Goal: Task Accomplishment & Management: Complete application form

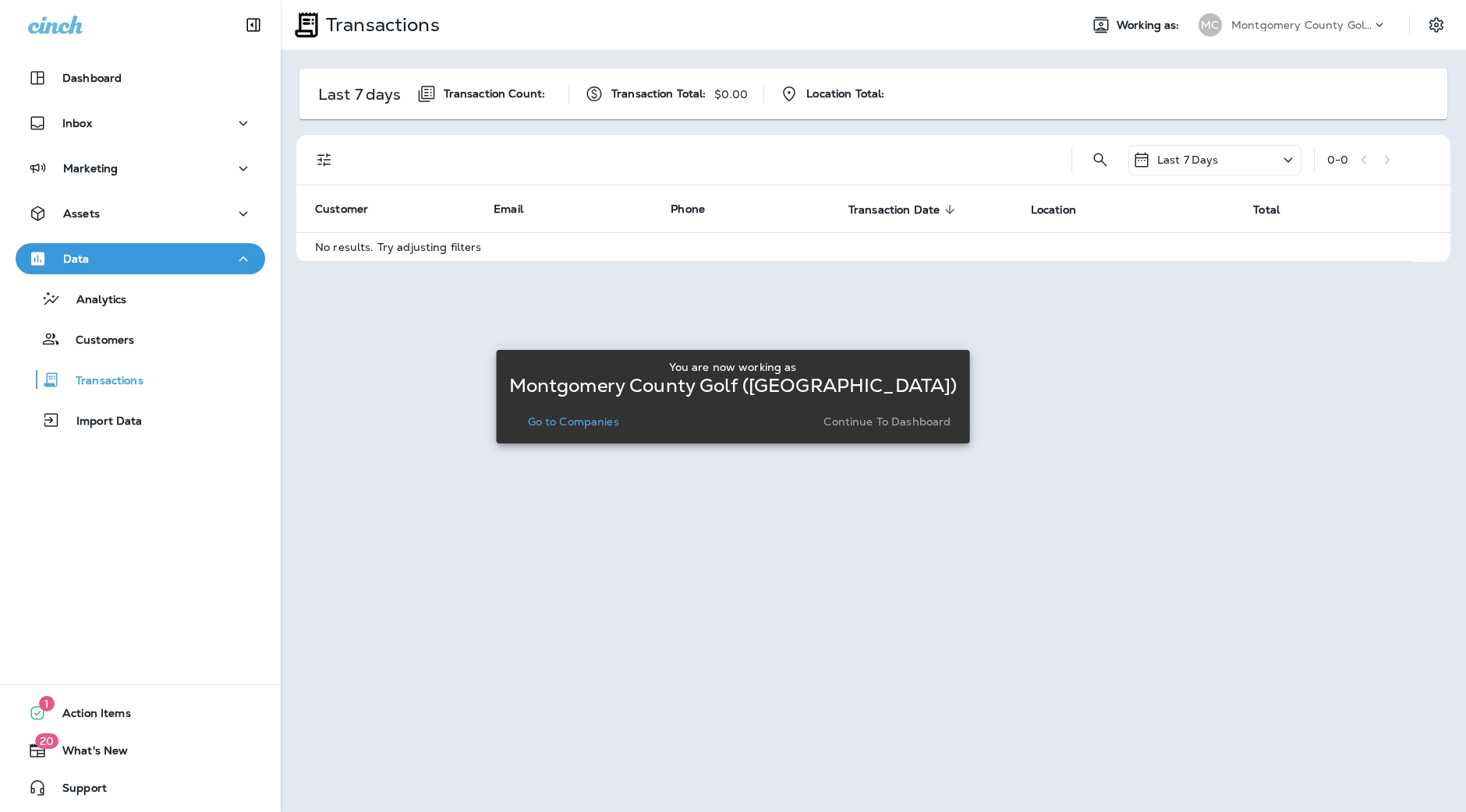
click at [1285, 29] on p "Montgomery County Golf ([GEOGRAPHIC_DATA])" at bounding box center [1302, 24] width 140 height 13
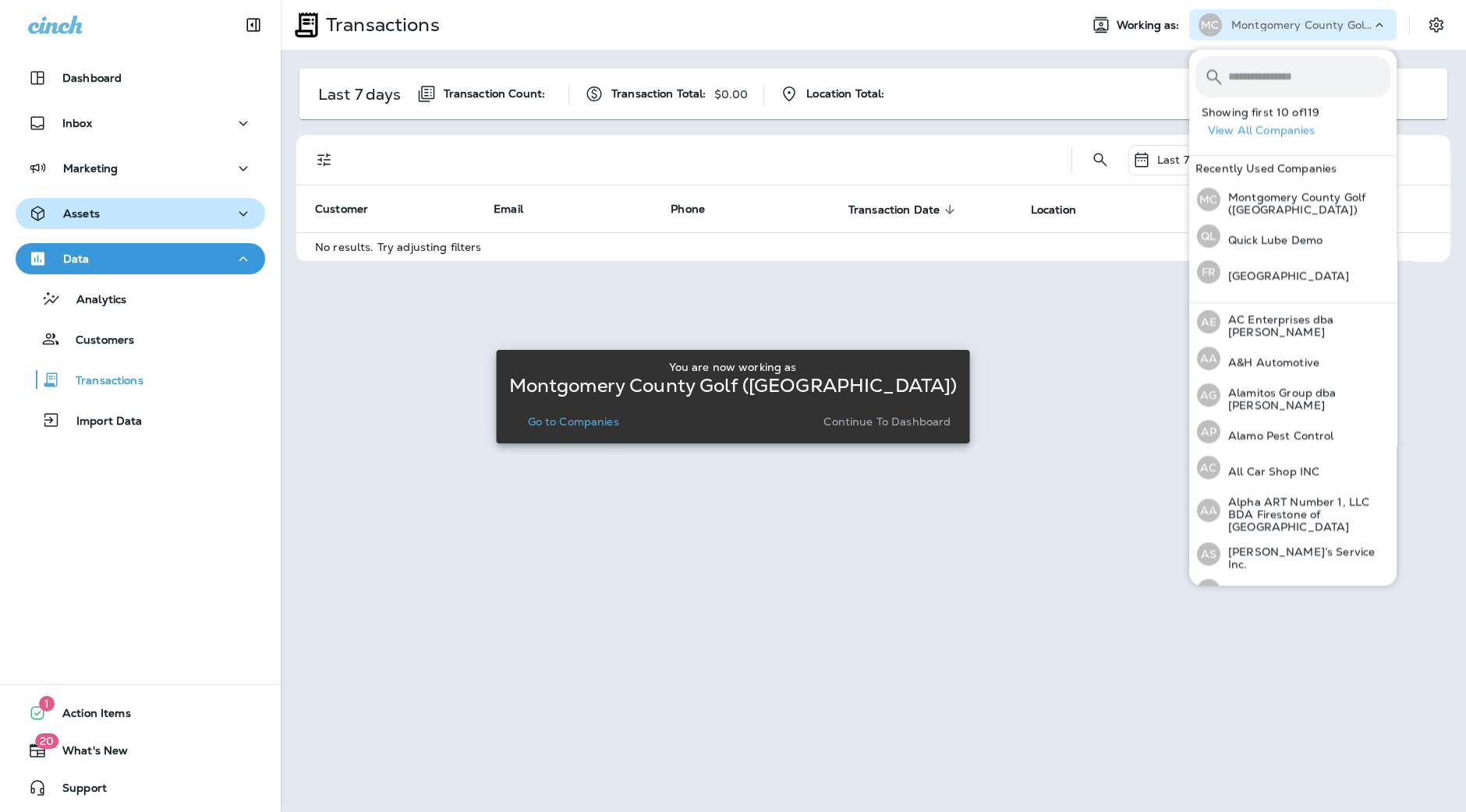
click at [150, 219] on div "Assets" at bounding box center [140, 214] width 225 height 19
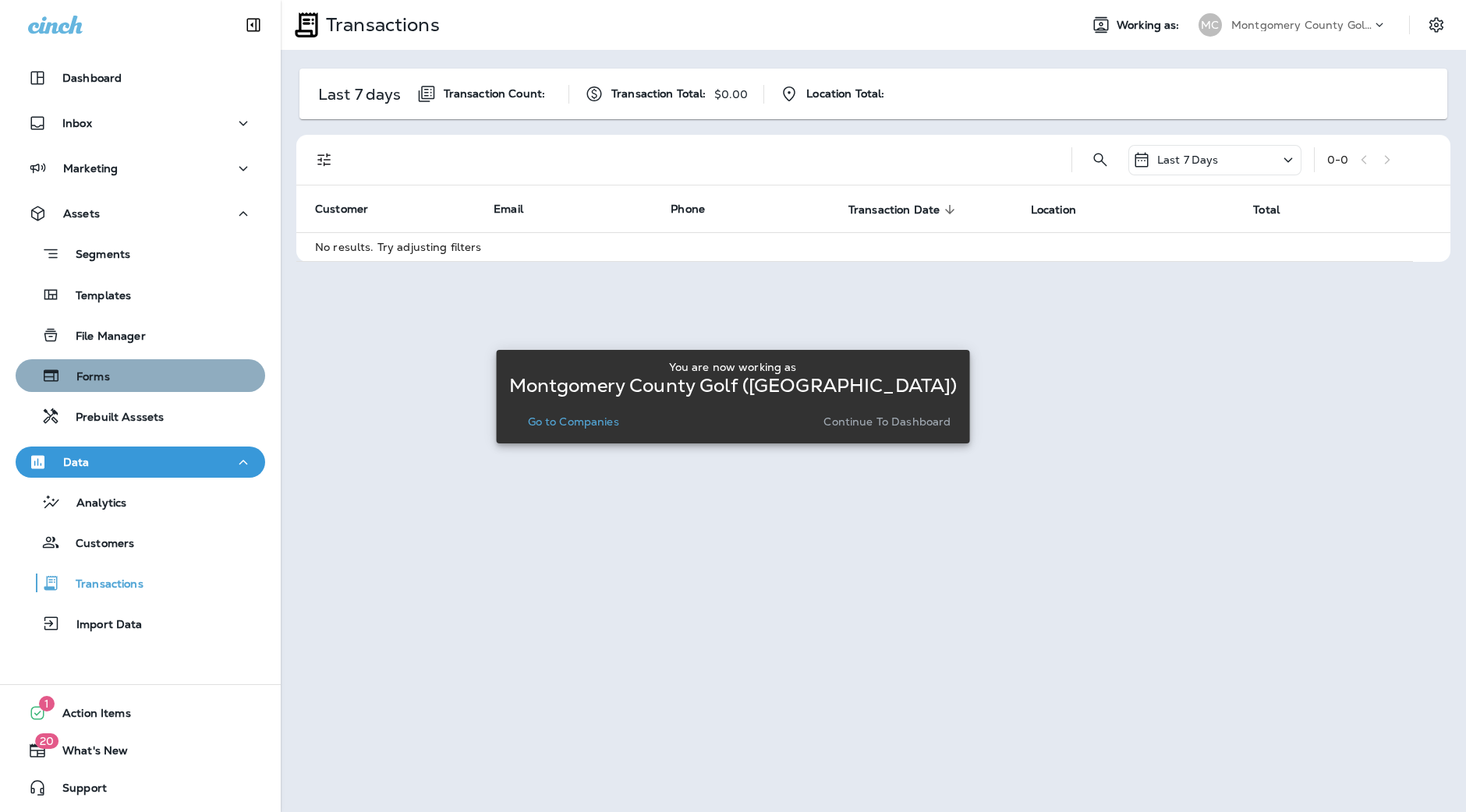
click at [171, 371] on div "Forms" at bounding box center [140, 376] width 237 height 23
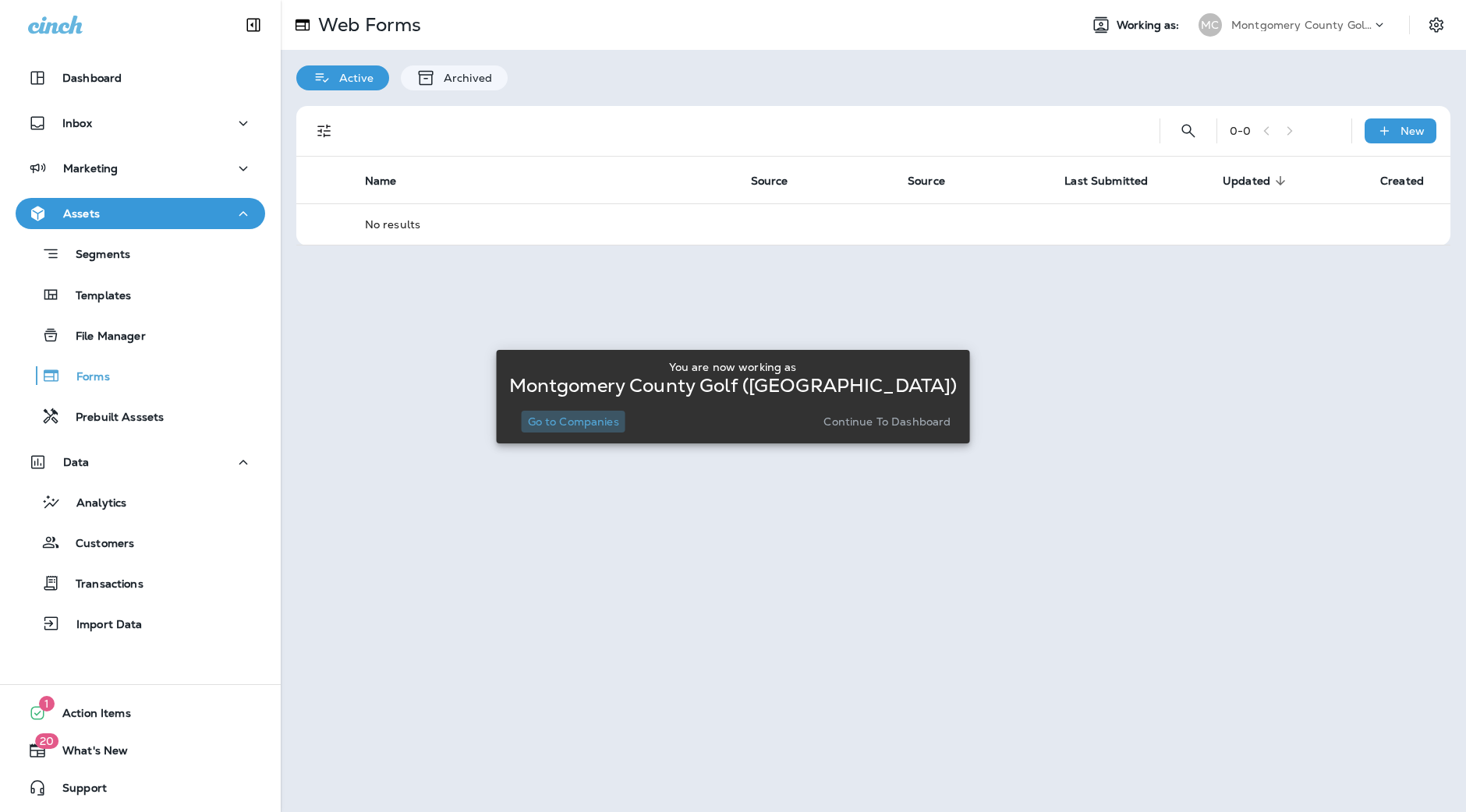
click at [597, 420] on p "Go to Companies" at bounding box center [573, 421] width 91 height 13
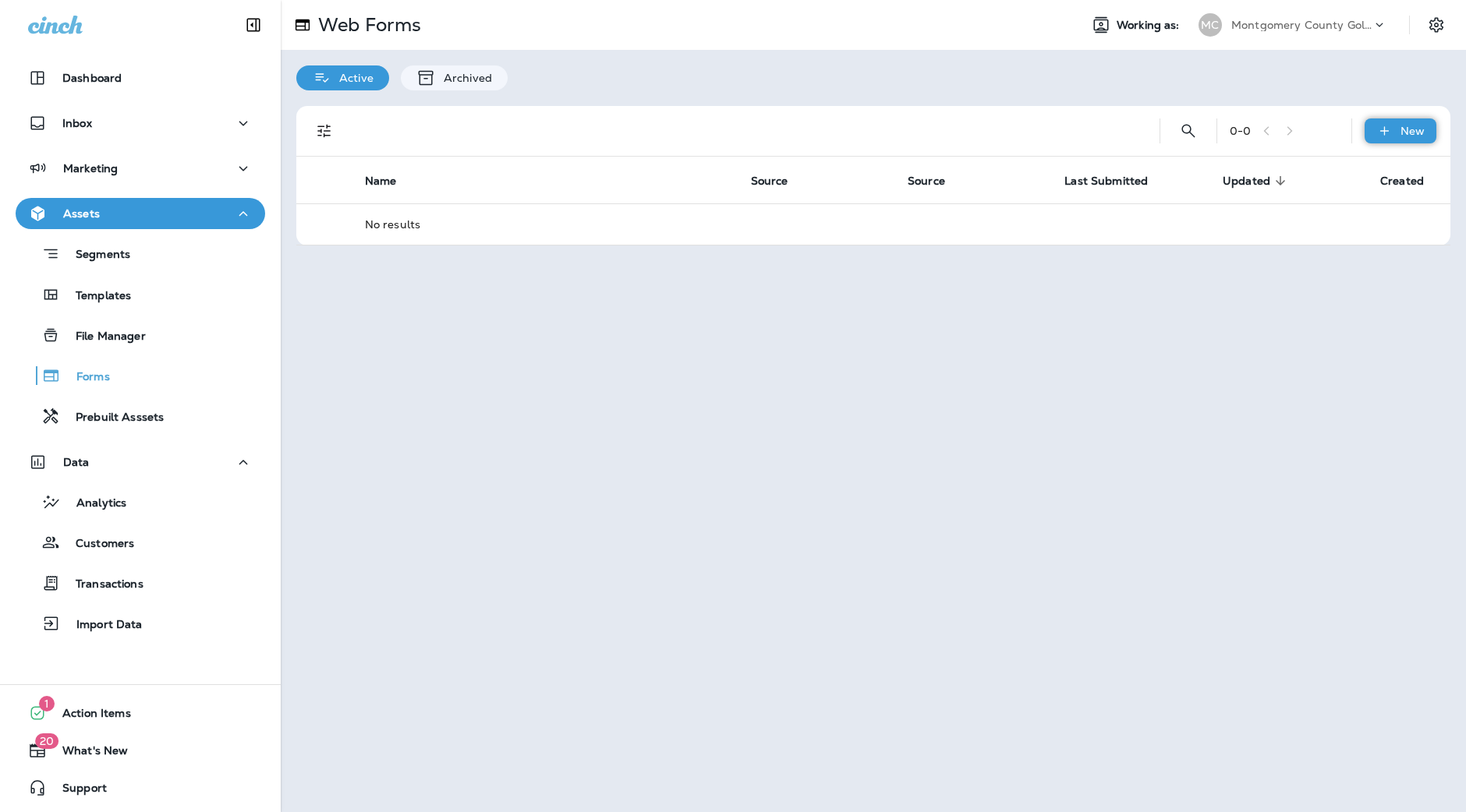
click at [1405, 121] on div "New" at bounding box center [1400, 131] width 72 height 25
click at [1361, 169] on p "New Form" at bounding box center [1367, 168] width 62 height 13
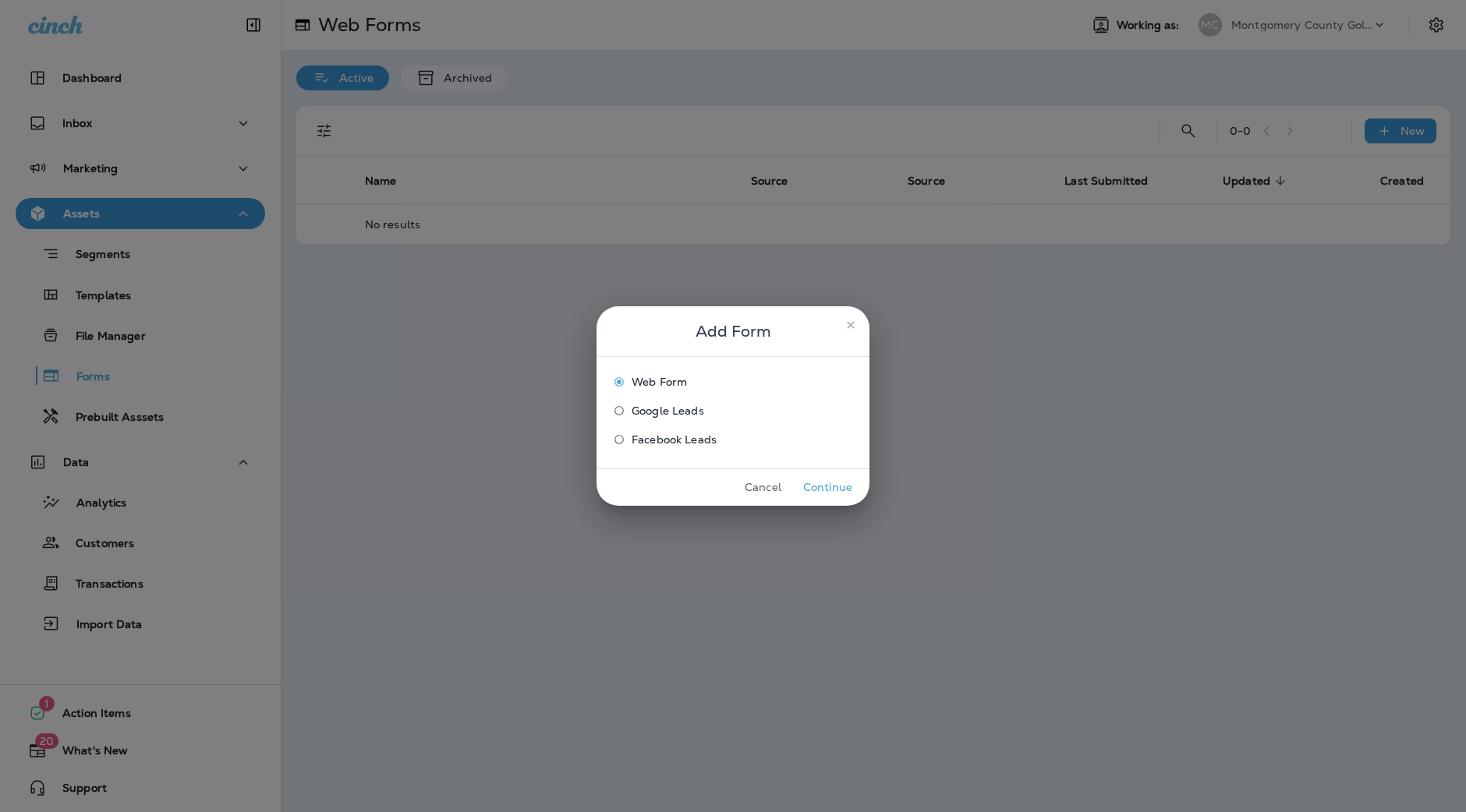
click at [850, 325] on icon "close" at bounding box center [850, 325] width 13 height 13
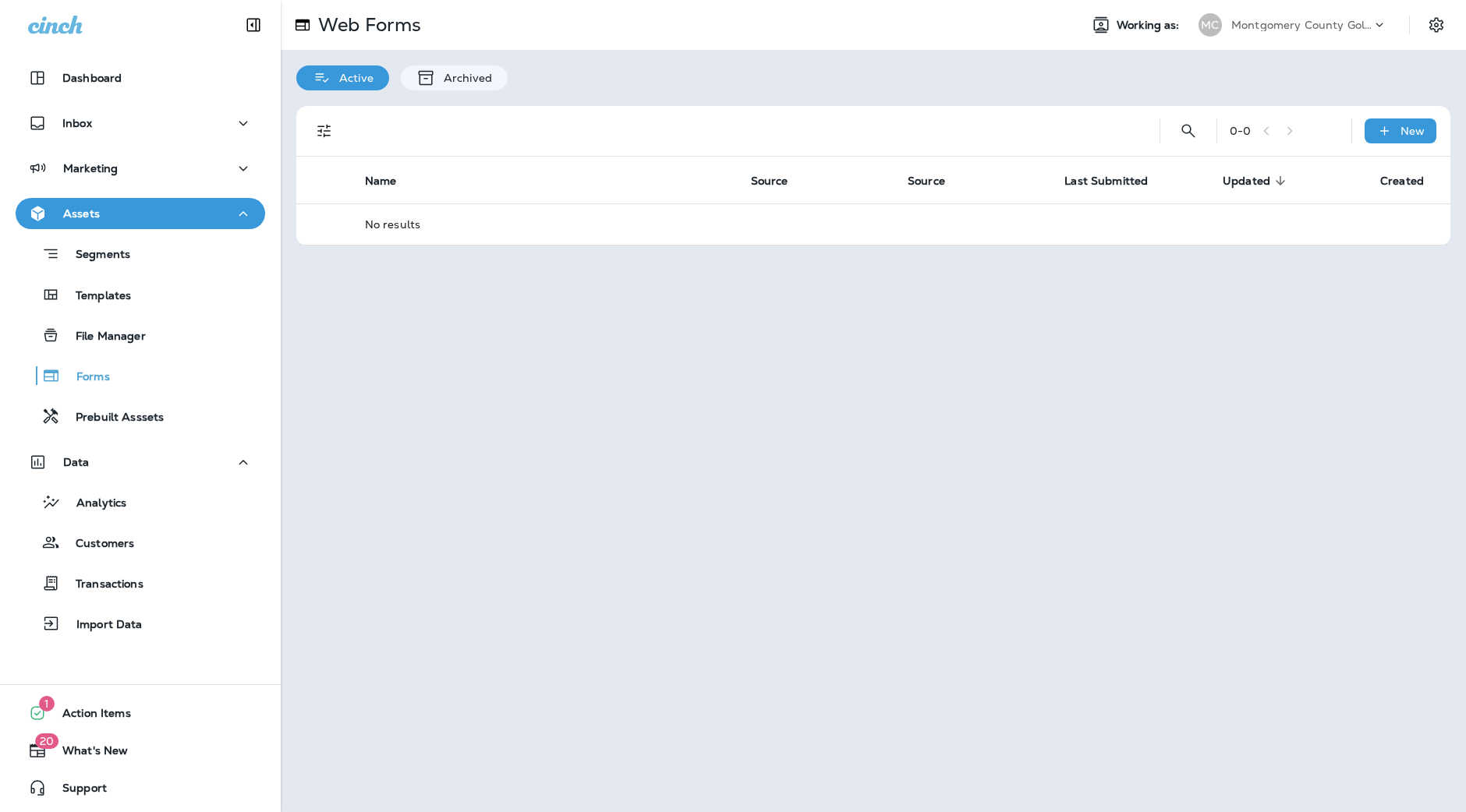
click at [1216, 46] on div "Web Forms Working as: MC Montgomery County Golf ([GEOGRAPHIC_DATA])" at bounding box center [873, 25] width 1185 height 50
click at [1233, 41] on div "Web Forms Working as: MC Montgomery County Golf ([GEOGRAPHIC_DATA])" at bounding box center [873, 25] width 1185 height 50
click at [1251, 33] on div "Montgomery County Golf ([GEOGRAPHIC_DATA])" at bounding box center [1302, 25] width 140 height 23
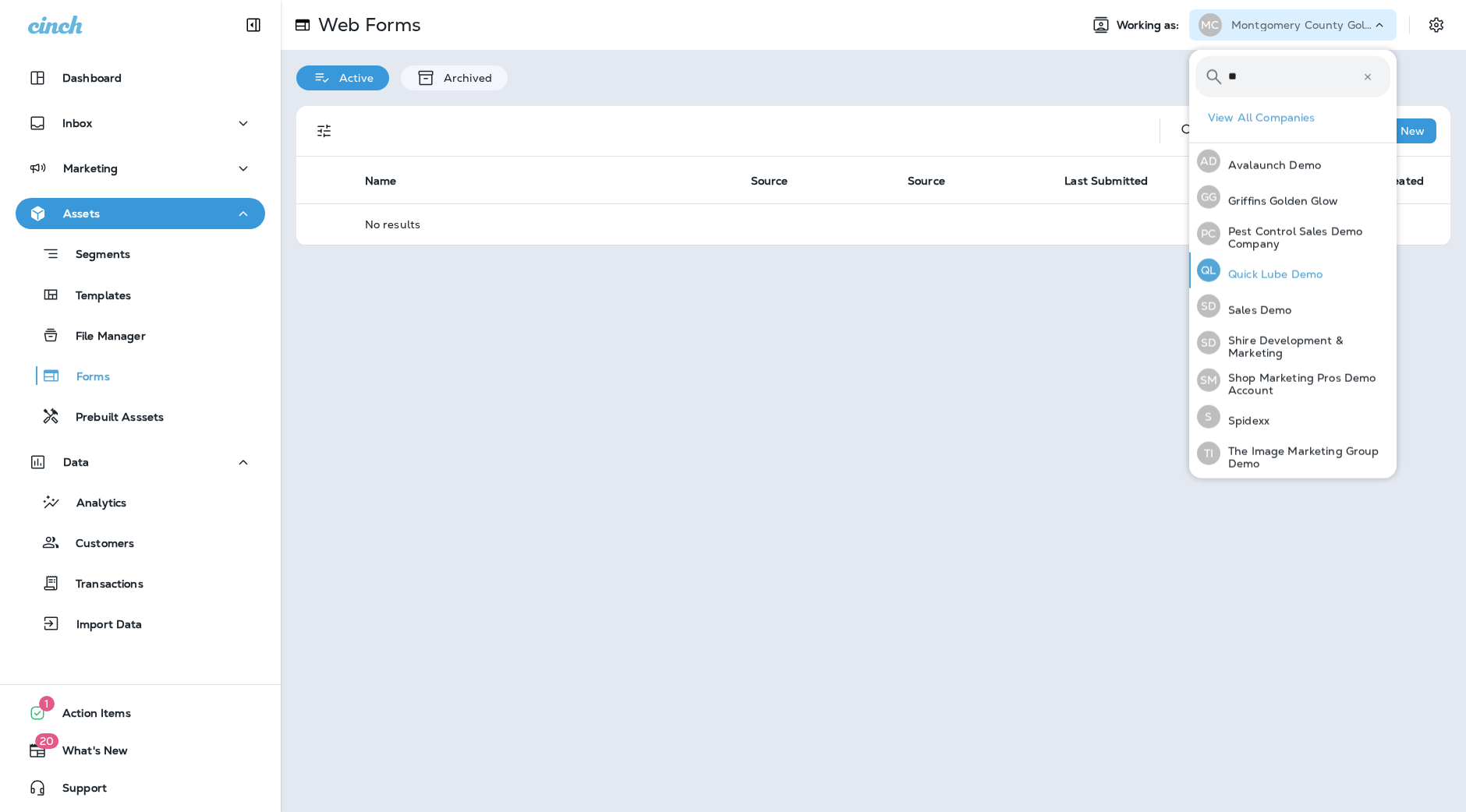
type input "**"
click at [1276, 260] on div "QL Quick Lube Demo" at bounding box center [1259, 270] width 138 height 36
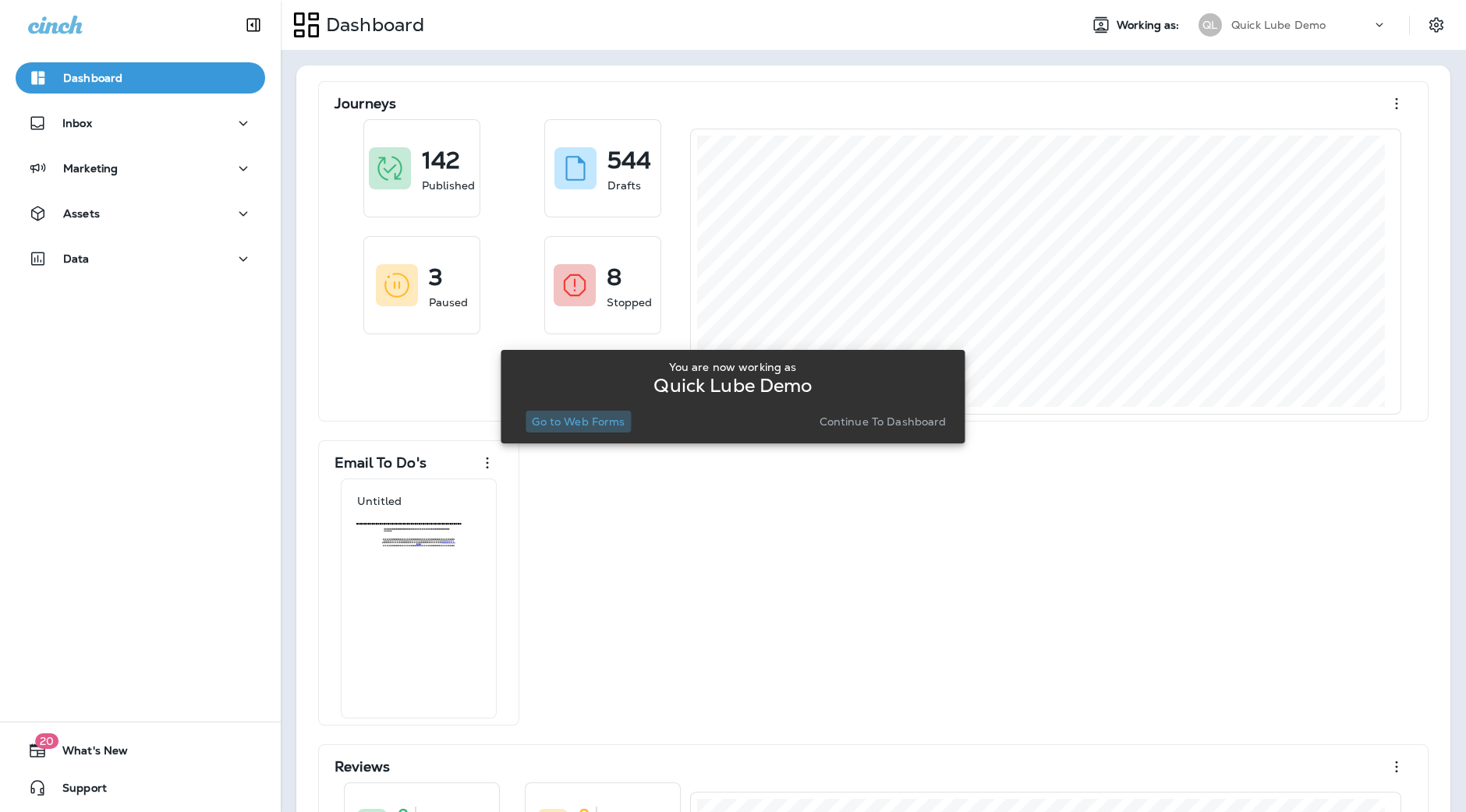
click at [565, 431] on button "Go to Web Forms" at bounding box center [578, 421] width 105 height 22
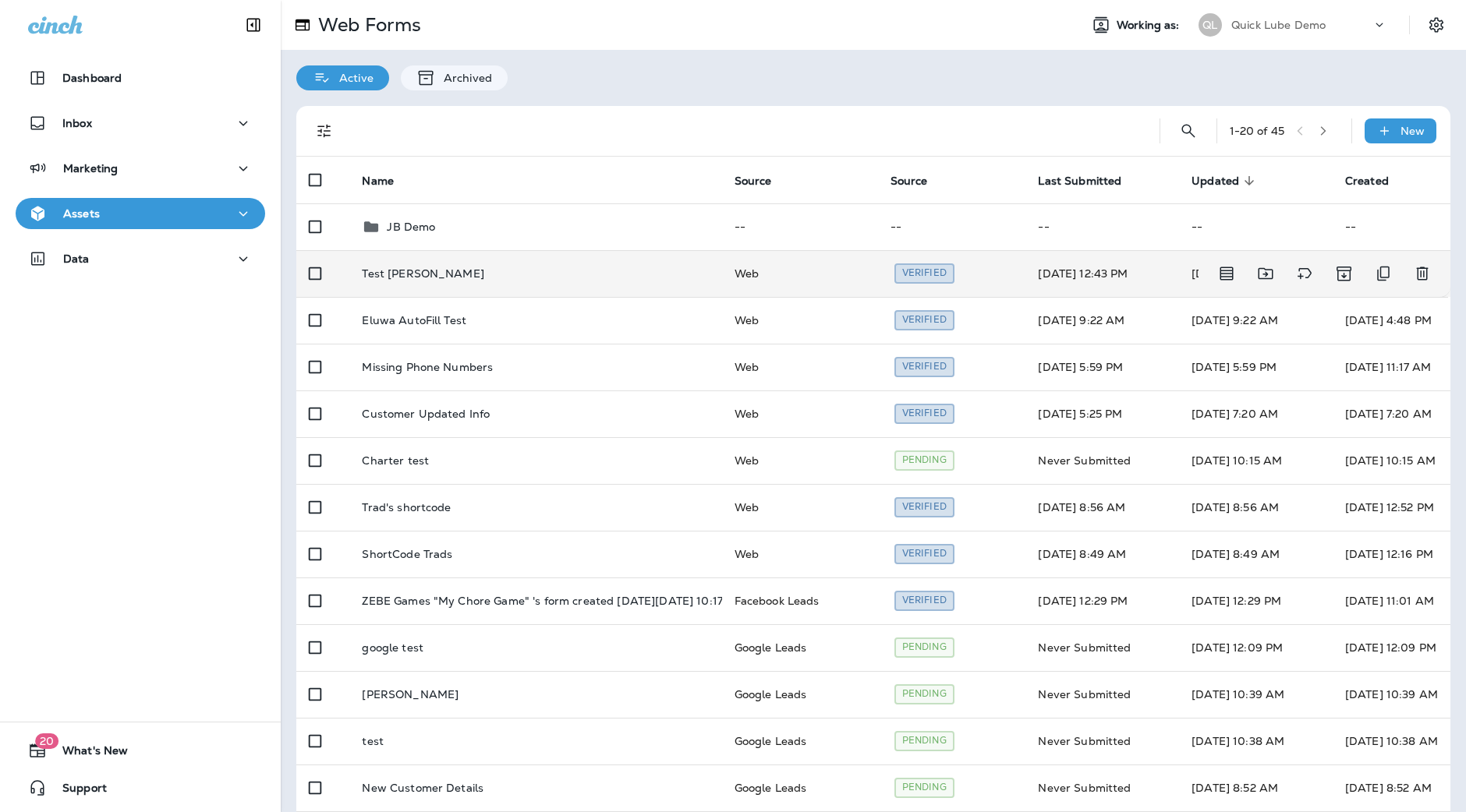
click at [591, 282] on td "Test [PERSON_NAME]" at bounding box center [534, 274] width 372 height 47
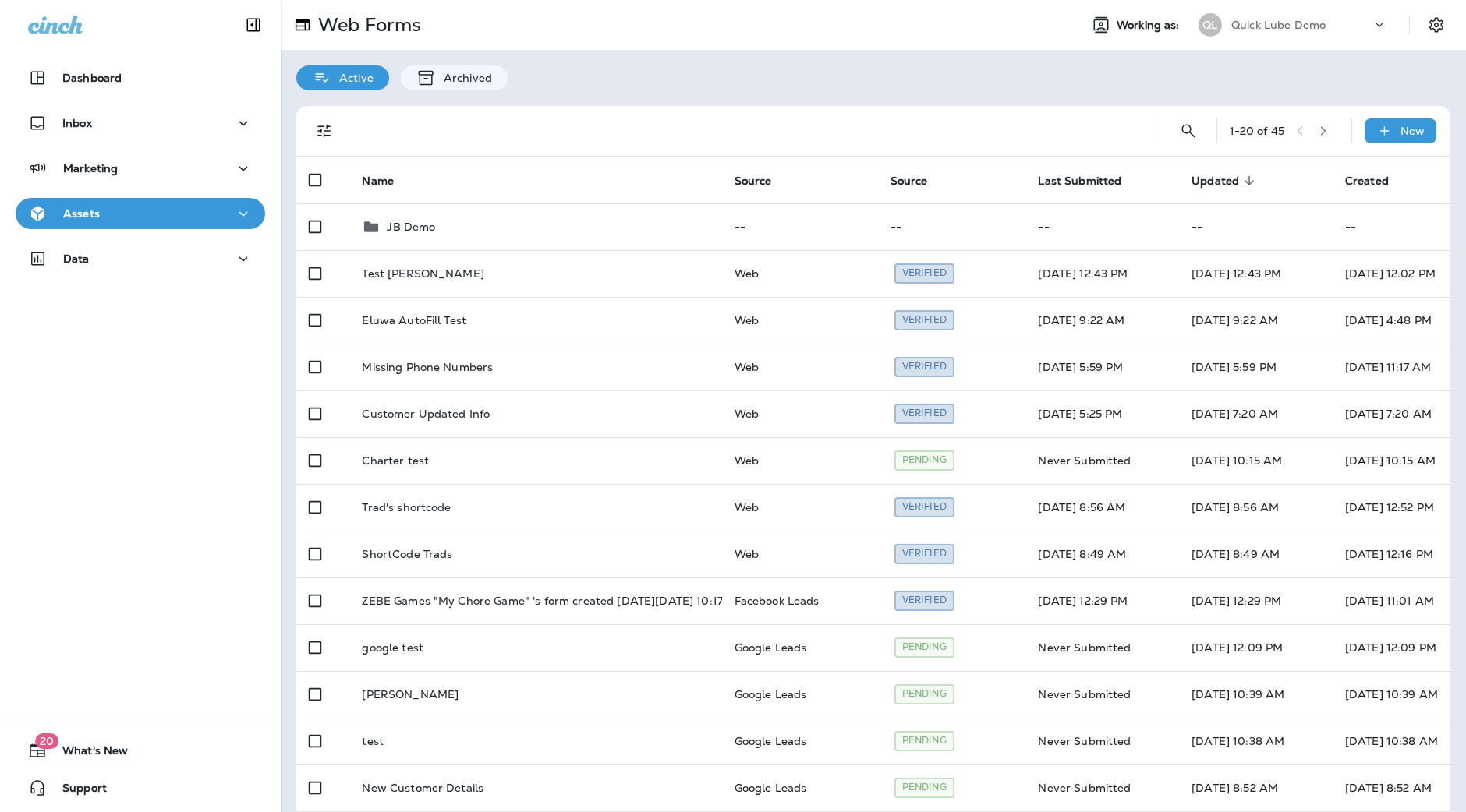
click at [1405, 108] on div "1 - 20 of 45 New" at bounding box center [877, 131] width 1135 height 50
click at [1399, 121] on div "New" at bounding box center [1400, 131] width 72 height 25
click at [1358, 164] on p "New Form" at bounding box center [1352, 168] width 62 height 13
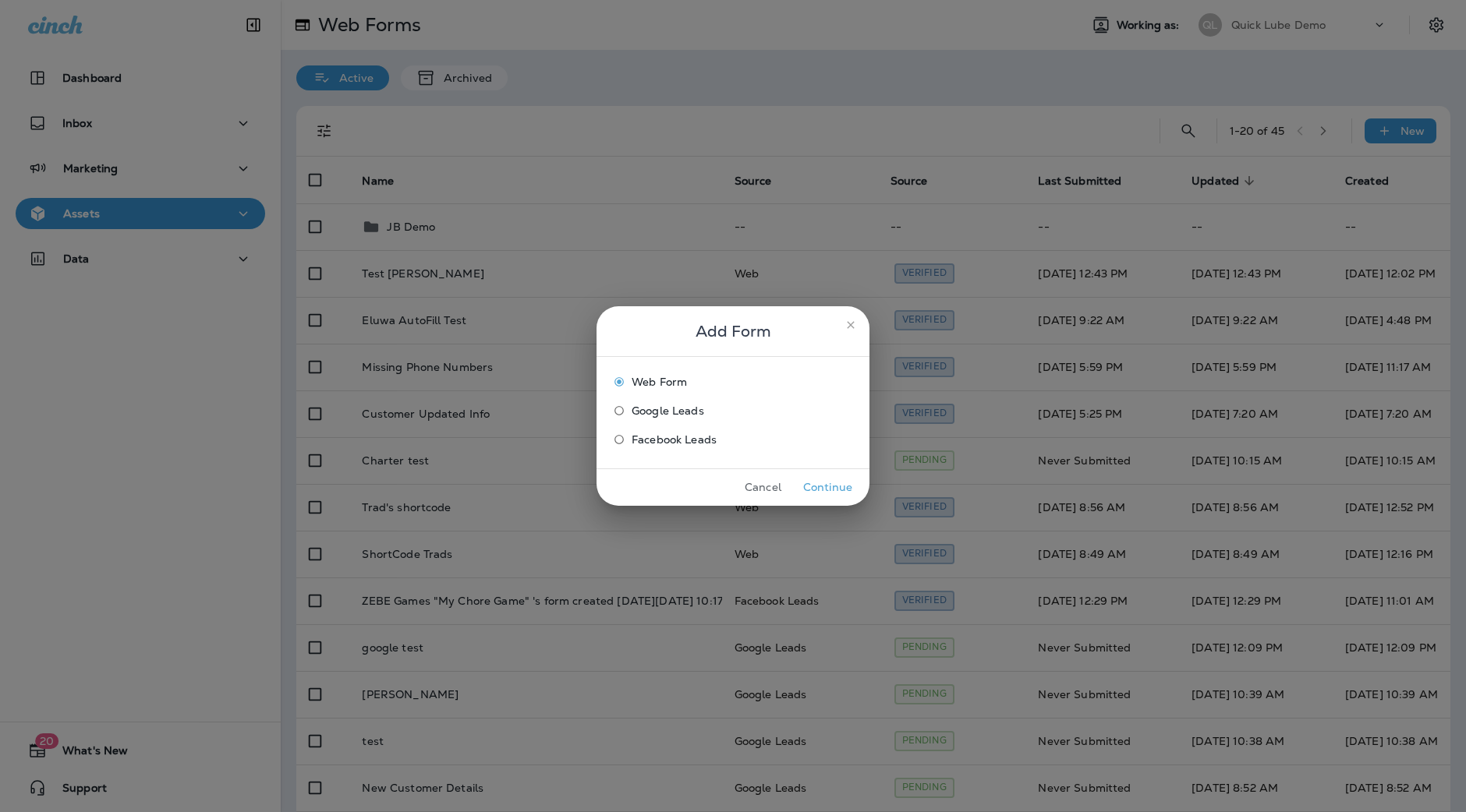
click at [821, 488] on button "Continue" at bounding box center [827, 487] width 58 height 24
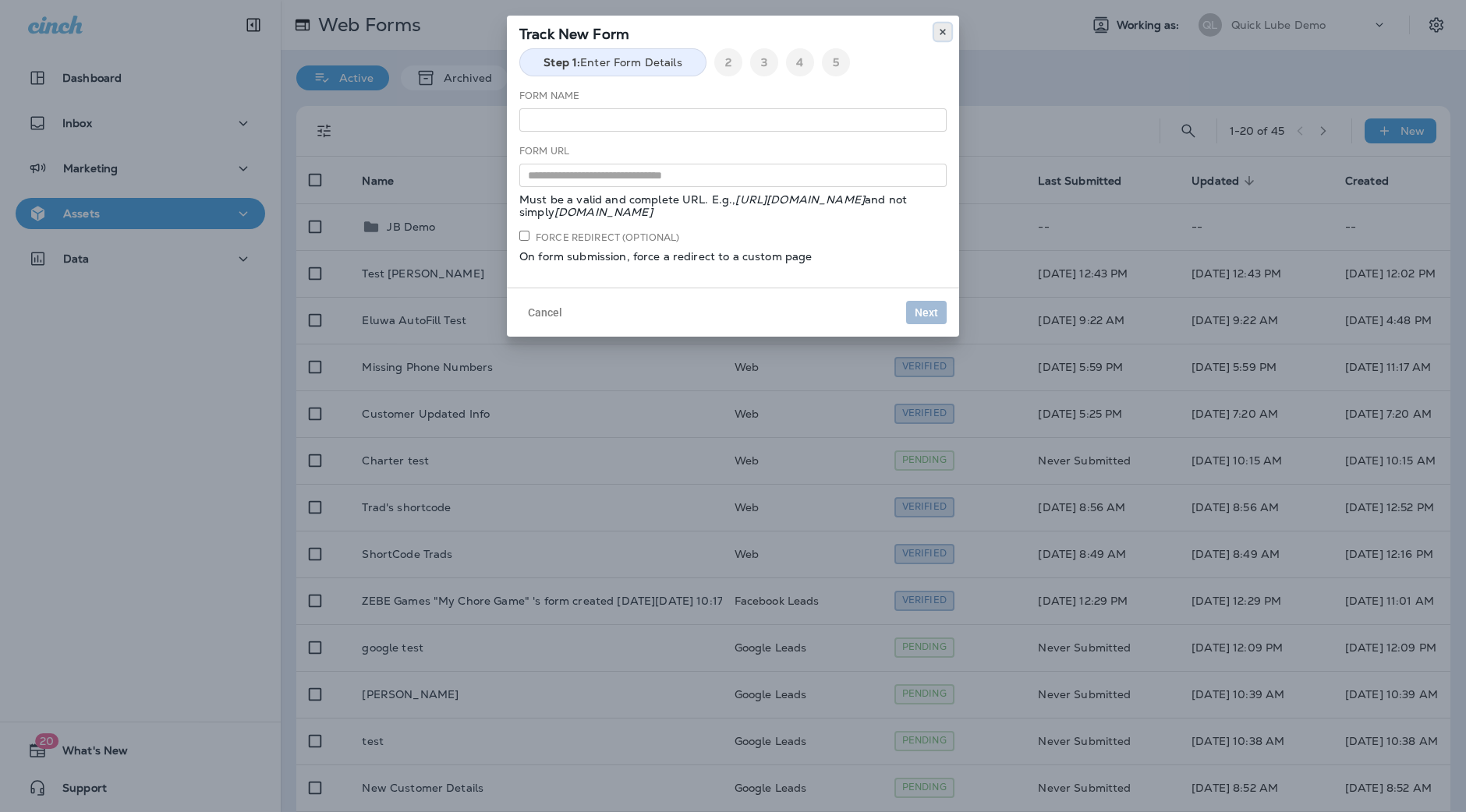
click at [941, 26] on button at bounding box center [943, 32] width 18 height 18
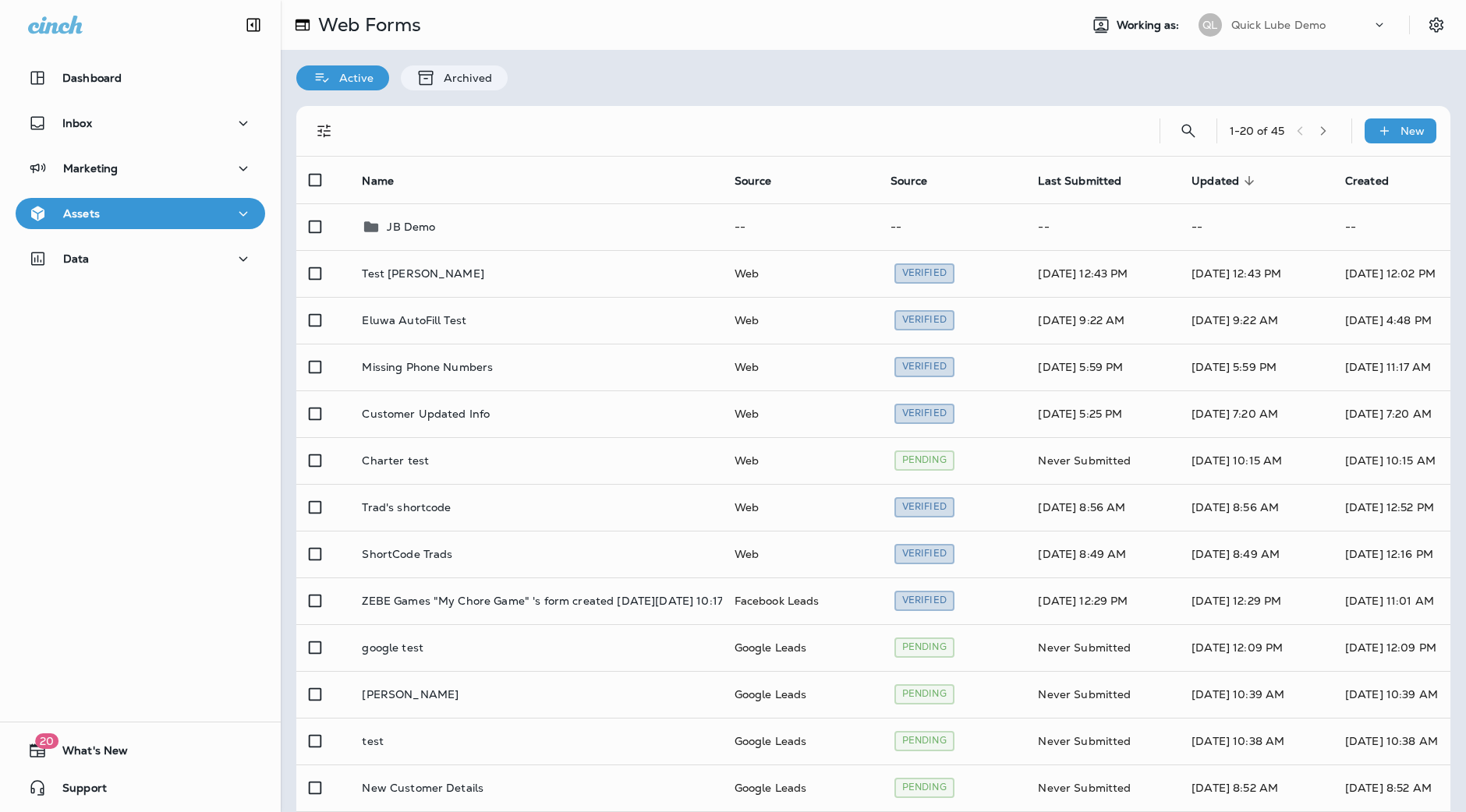
click at [91, 265] on div "Track New Form Step 1: Enter Form Details 2 3 4 5 Form Name Form URL Must be a …" at bounding box center [733, 326] width 1466 height 812
click at [161, 221] on div "Assets" at bounding box center [140, 214] width 225 height 19
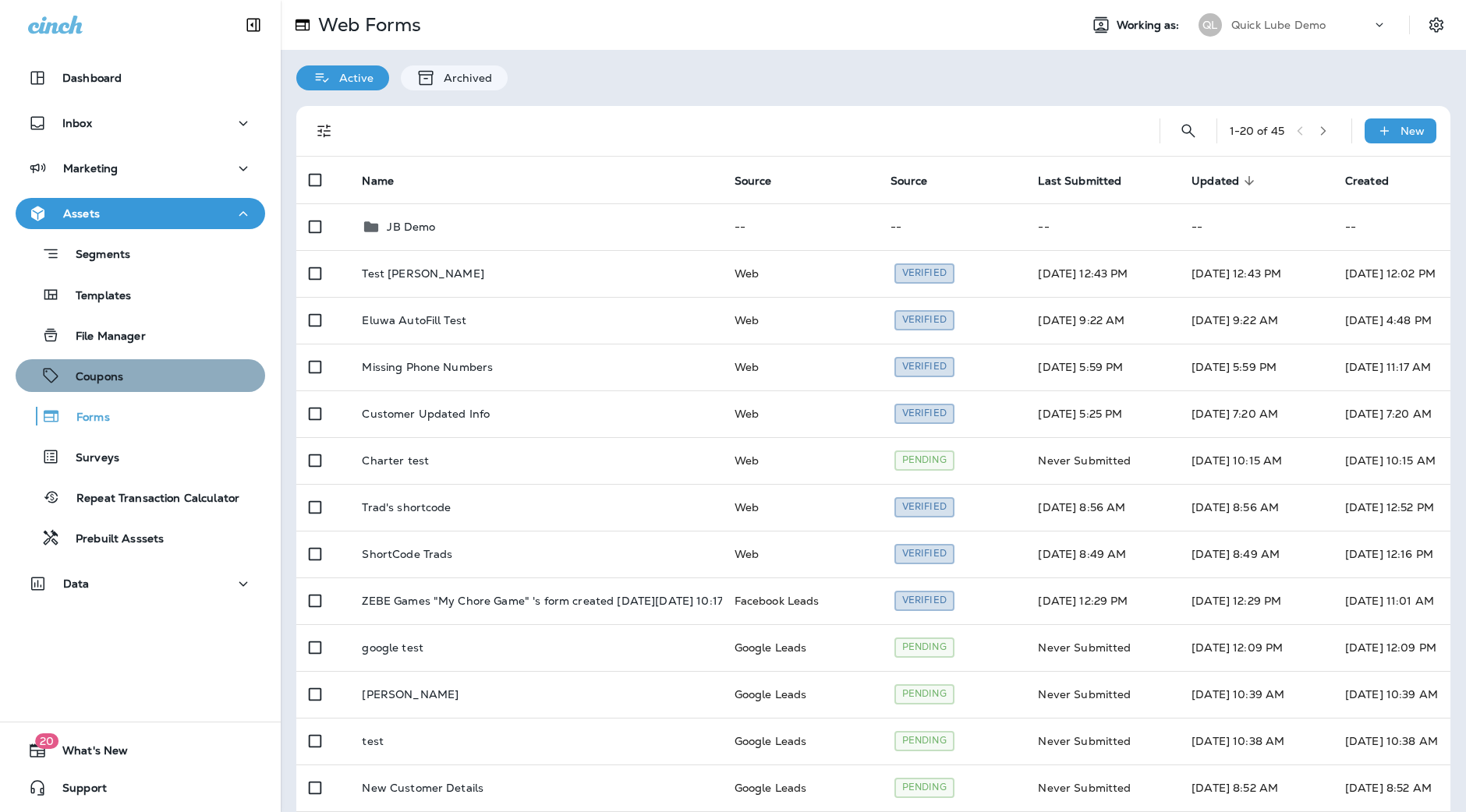
click at [157, 369] on div "Coupons" at bounding box center [140, 376] width 237 height 23
